Goal: Information Seeking & Learning: Learn about a topic

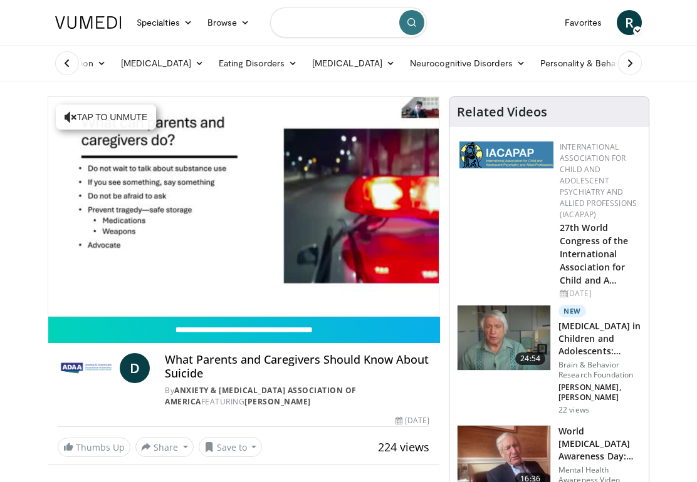
click at [358, 18] on input "Search topics, interventions" at bounding box center [348, 23] width 157 height 30
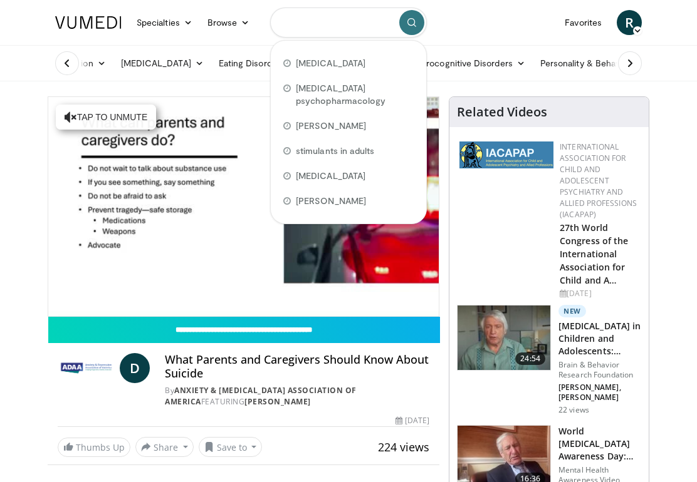
click at [346, 18] on input "Search topics, interventions" at bounding box center [348, 23] width 157 height 30
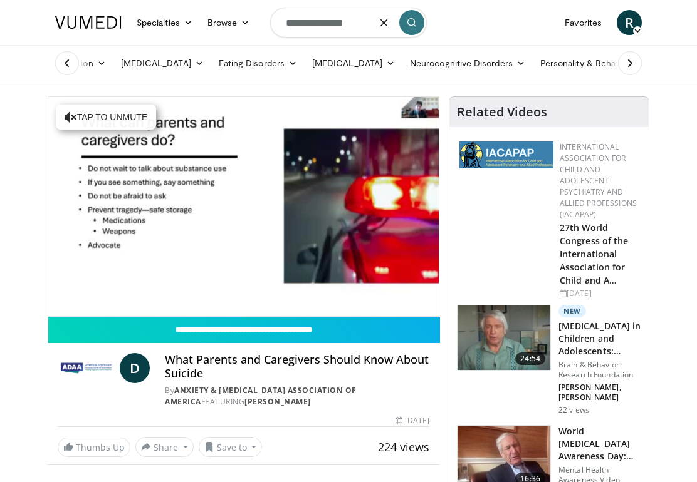
type input "**********"
click at [419, 23] on button "submit" at bounding box center [411, 22] width 25 height 25
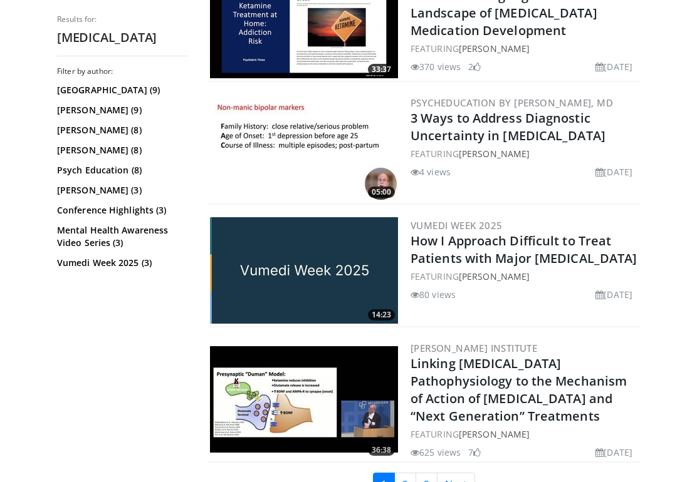
scroll to position [2713, 0]
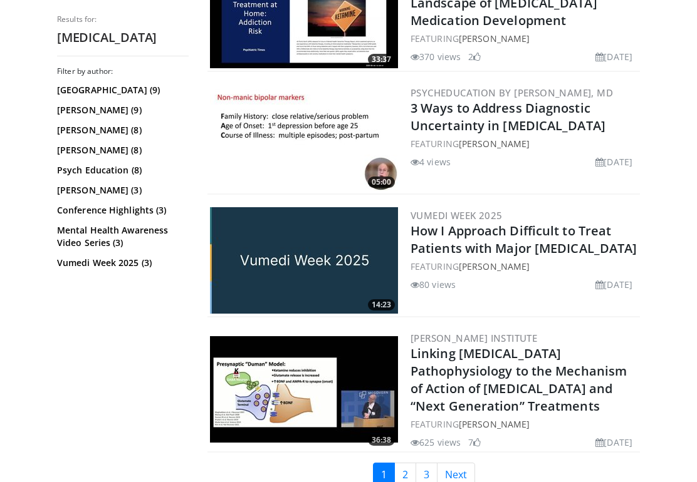
click at [469, 463] on link "Next" at bounding box center [456, 475] width 38 height 24
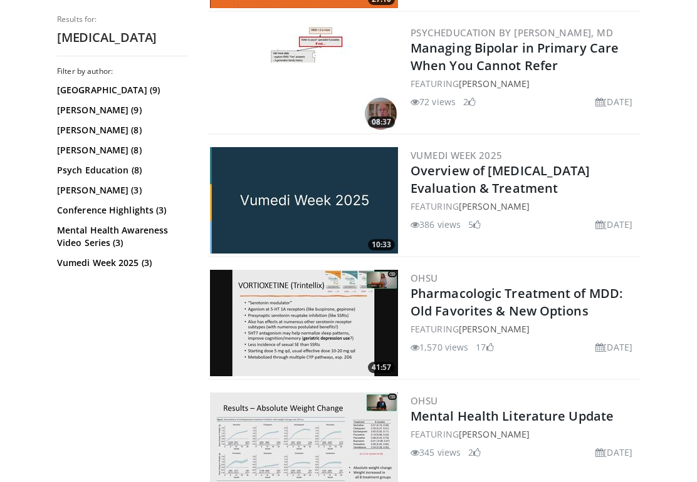
scroll to position [364, 0]
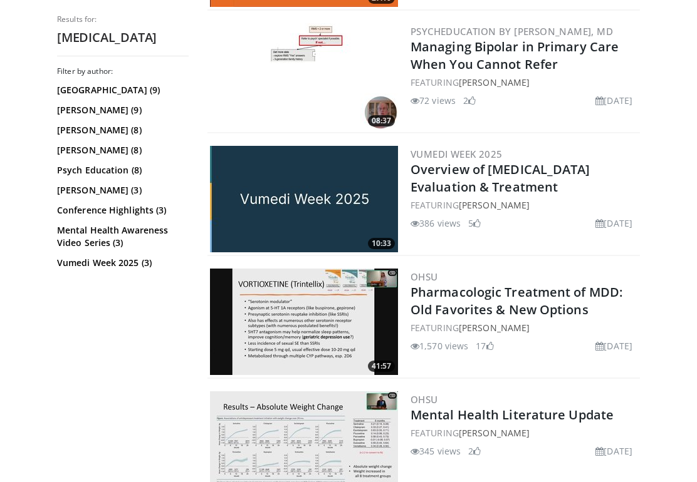
click at [352, 306] on img at bounding box center [304, 322] width 188 height 106
